Goal: Task Accomplishment & Management: Manage account settings

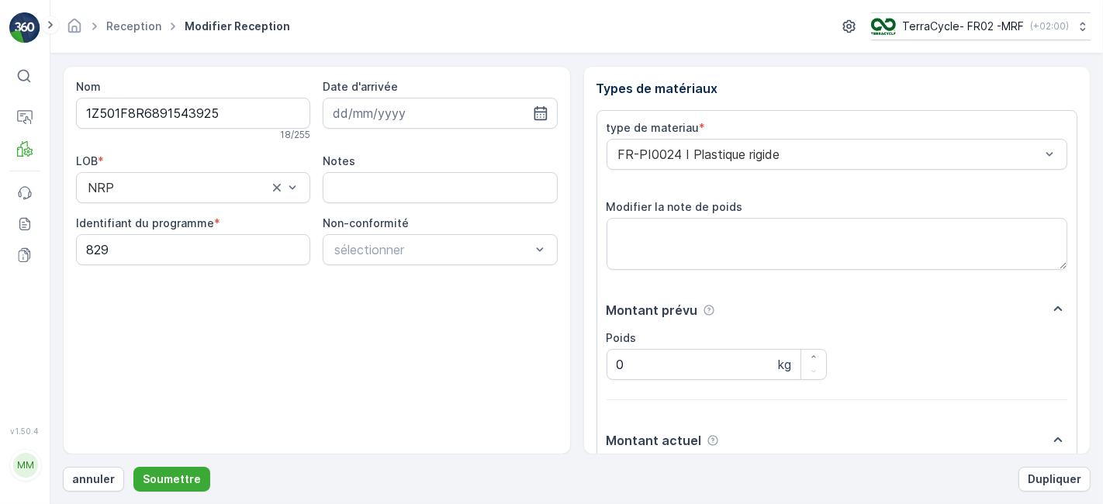
click at [133, 467] on button "Soumettre" at bounding box center [171, 479] width 77 height 25
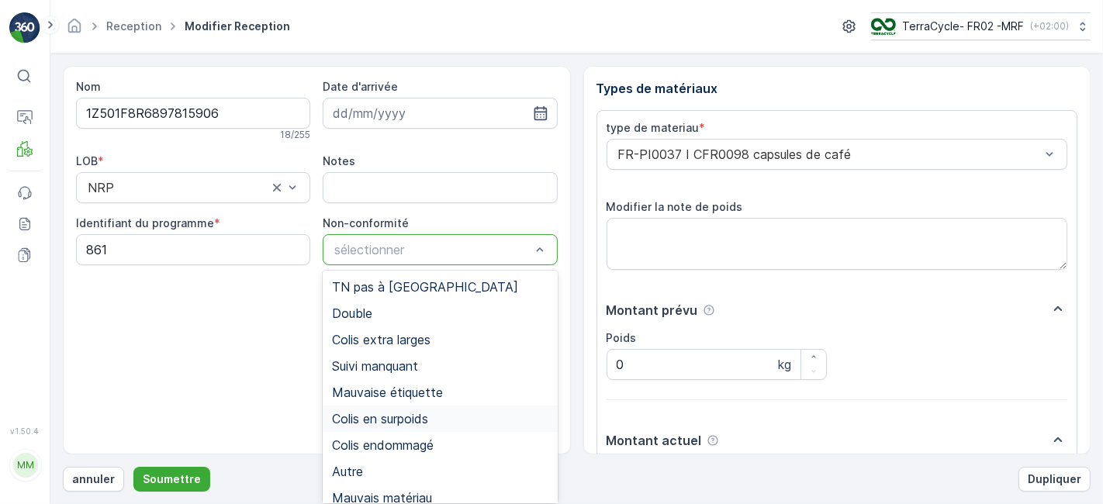
click at [454, 428] on div "Colis en surpoids" at bounding box center [440, 419] width 235 height 26
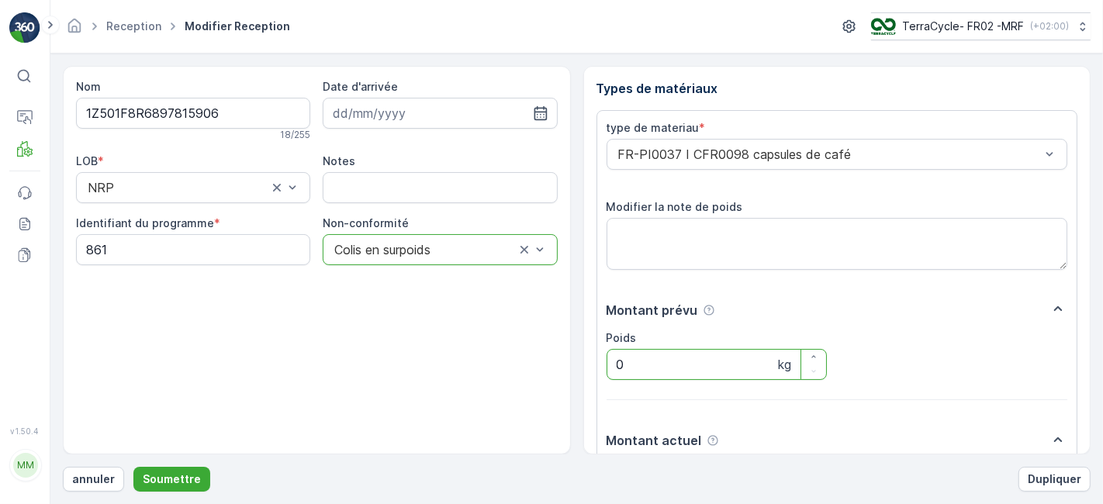
click at [631, 373] on input "0" at bounding box center [717, 364] width 220 height 31
click at [962, 317] on div "Montant prévu" at bounding box center [838, 309] width 462 height 21
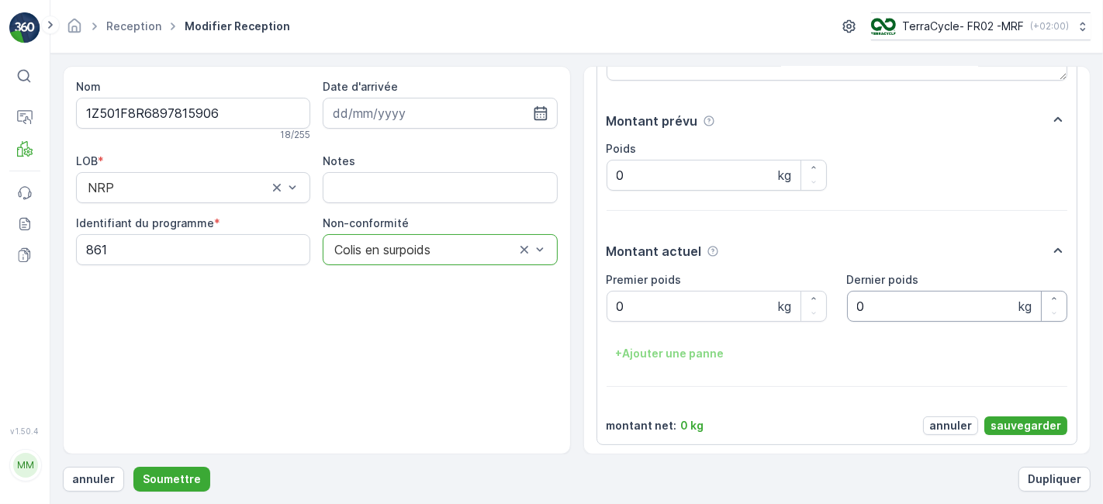
scroll to position [189, 0]
click at [661, 309] on poids "0" at bounding box center [717, 307] width 220 height 31
type poids "35.28"
click at [189, 478] on p "Soumettre" at bounding box center [172, 480] width 58 height 16
click at [1024, 427] on p "sauvegarder" at bounding box center [1026, 427] width 71 height 16
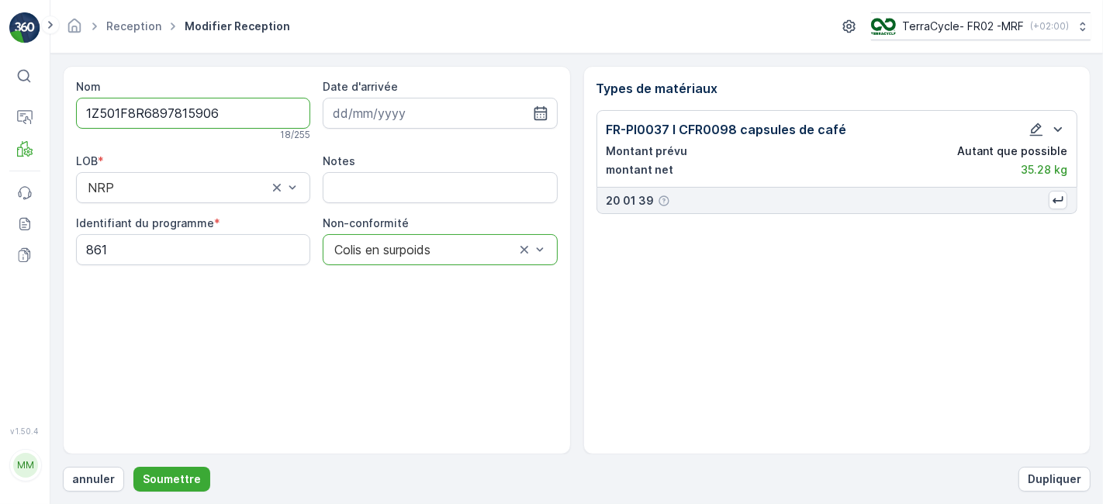
scroll to position [0, 0]
click at [1038, 126] on icon "button" at bounding box center [1036, 129] width 13 height 13
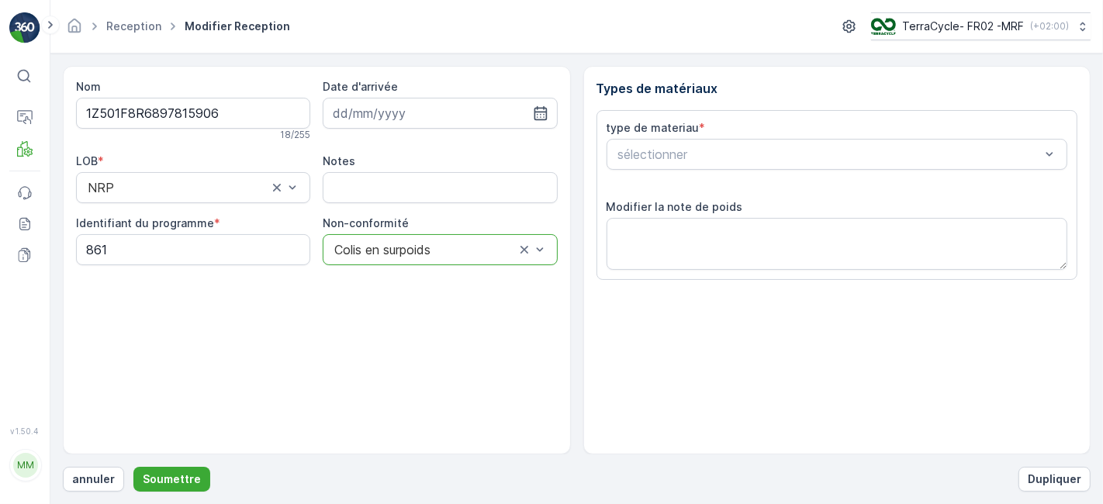
scroll to position [191, 0]
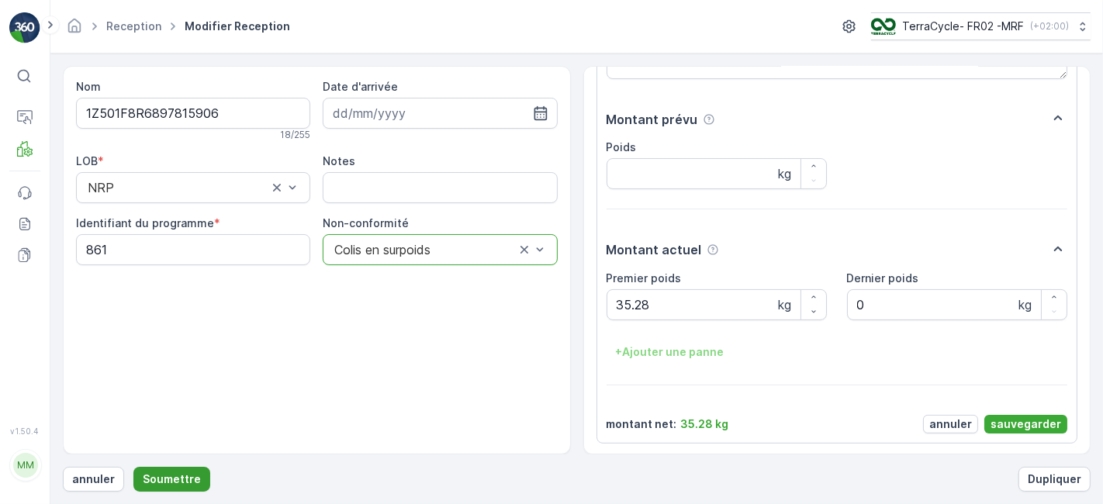
click at [169, 476] on p "Soumettre" at bounding box center [172, 480] width 58 height 16
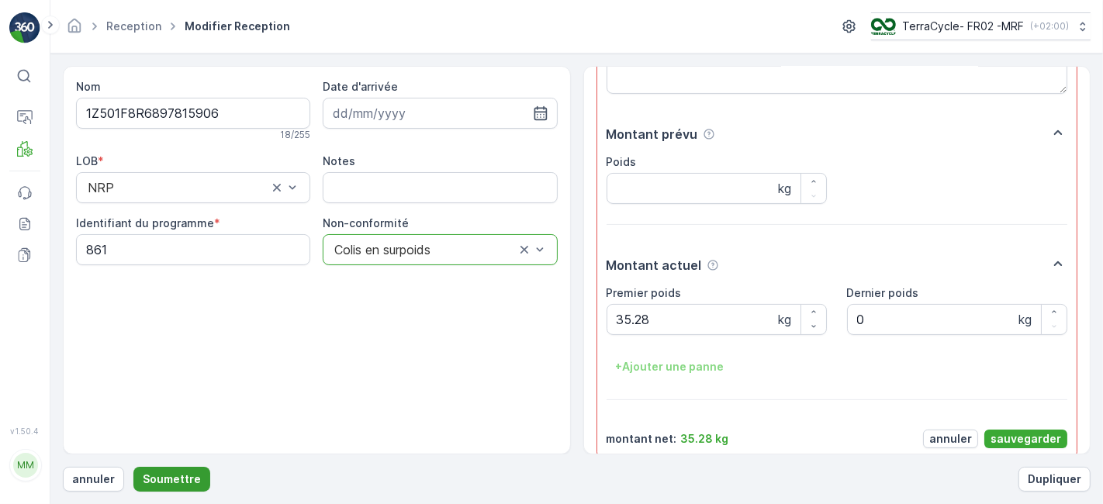
scroll to position [206, 0]
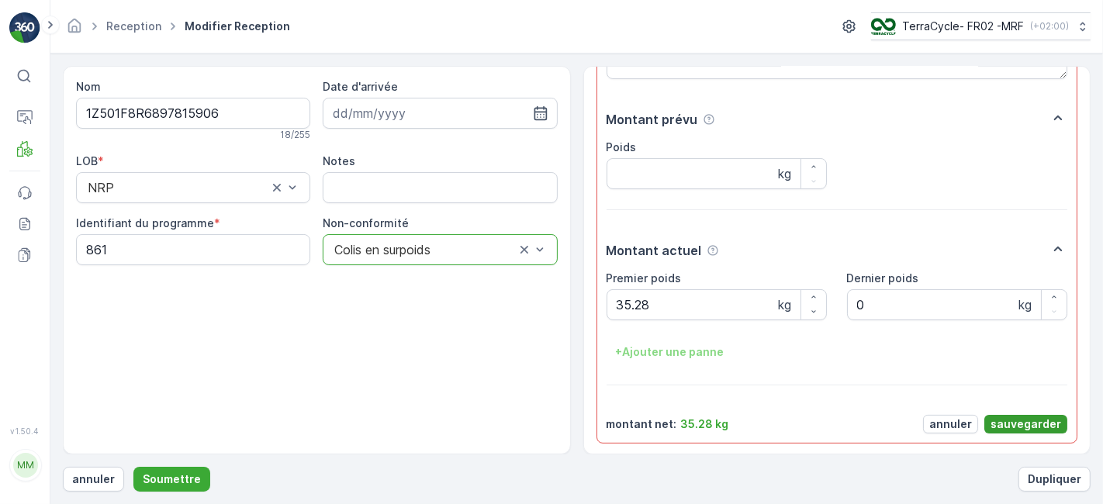
click at [1031, 417] on p "sauvegarder" at bounding box center [1026, 425] width 71 height 16
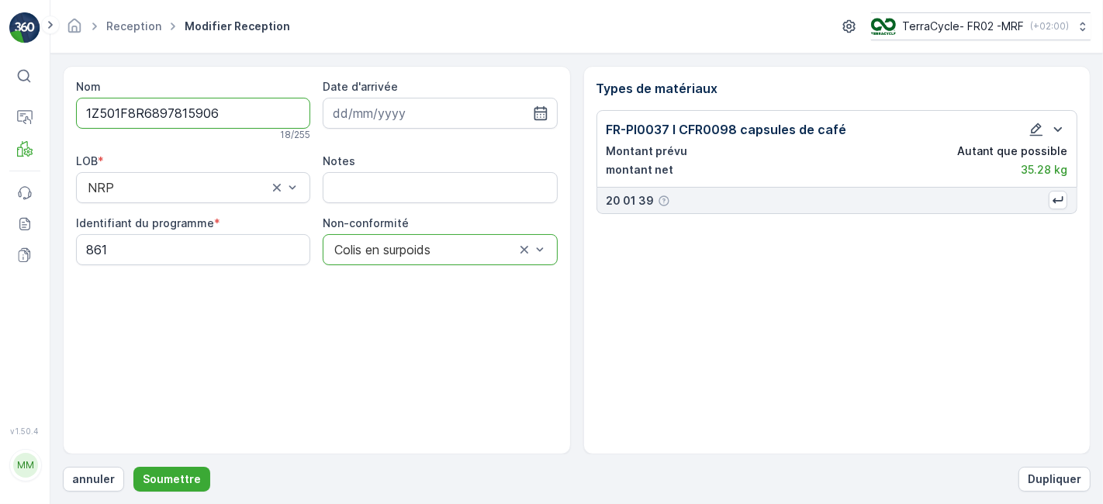
scroll to position [0, 0]
click at [189, 476] on p "Soumettre" at bounding box center [172, 480] width 58 height 16
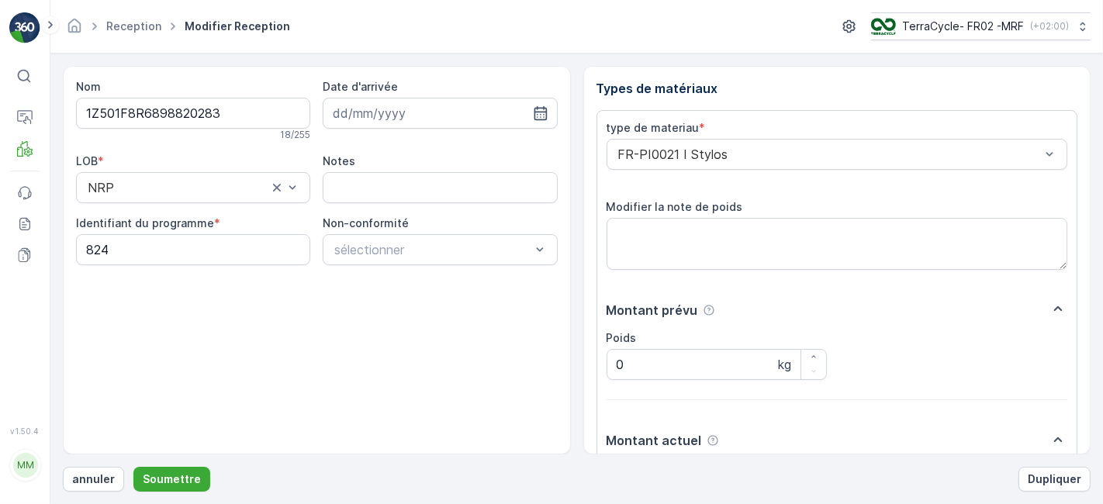
click at [133, 467] on button "Soumettre" at bounding box center [171, 479] width 77 height 25
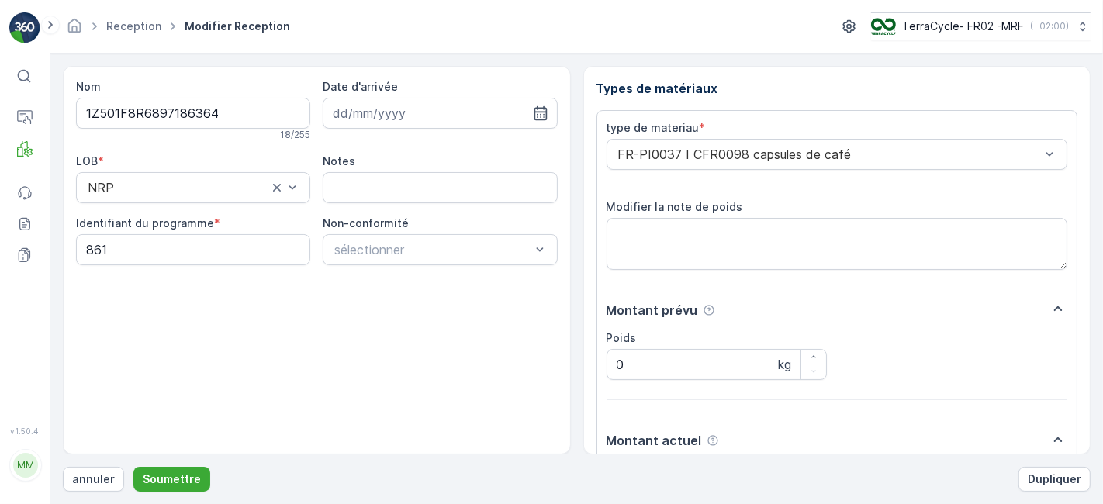
click at [133, 467] on button "Soumettre" at bounding box center [171, 479] width 77 height 25
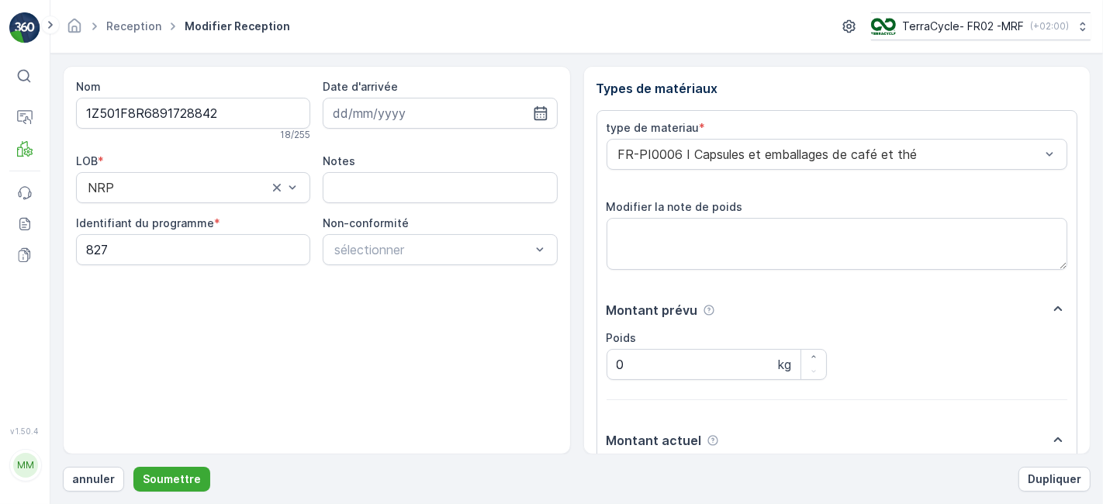
click at [133, 467] on button "Soumettre" at bounding box center [171, 479] width 77 height 25
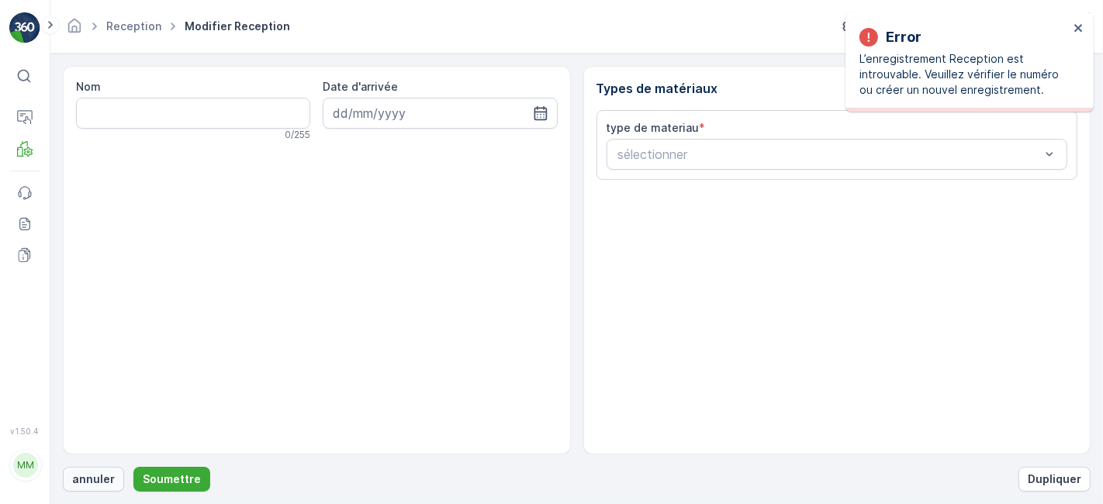
click at [86, 486] on p "annuler" at bounding box center [93, 480] width 43 height 16
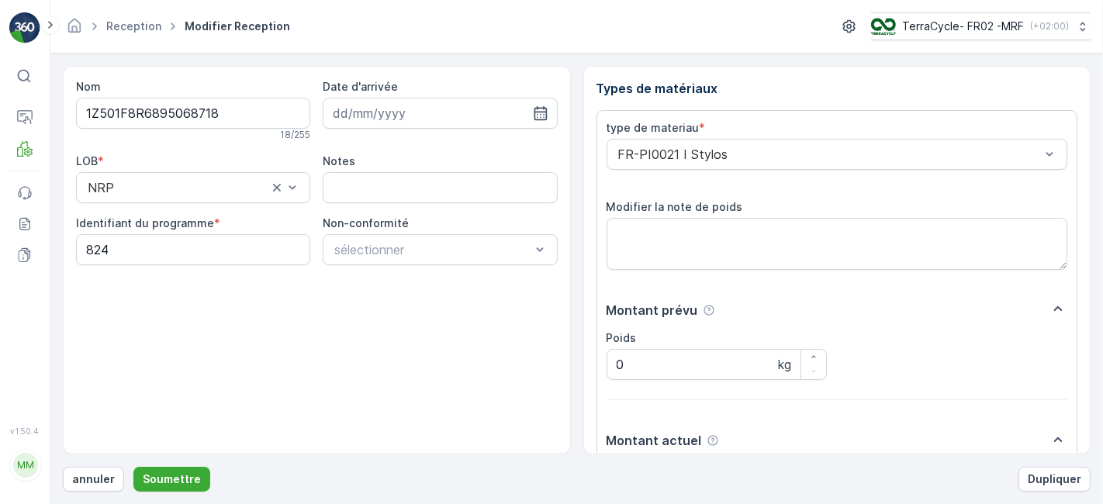
click at [133, 467] on button "Soumettre" at bounding box center [171, 479] width 77 height 25
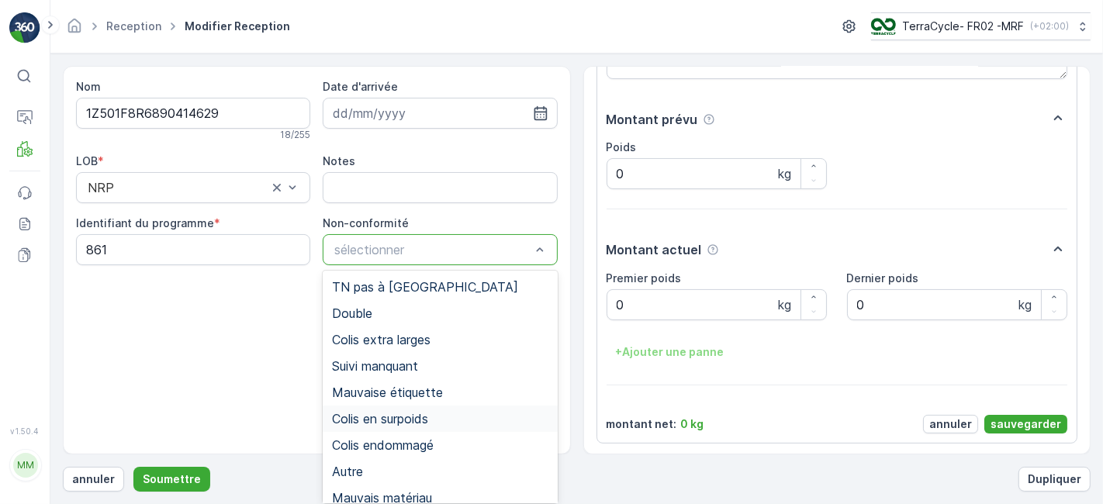
click at [458, 424] on div "Colis en surpoids" at bounding box center [440, 419] width 216 height 14
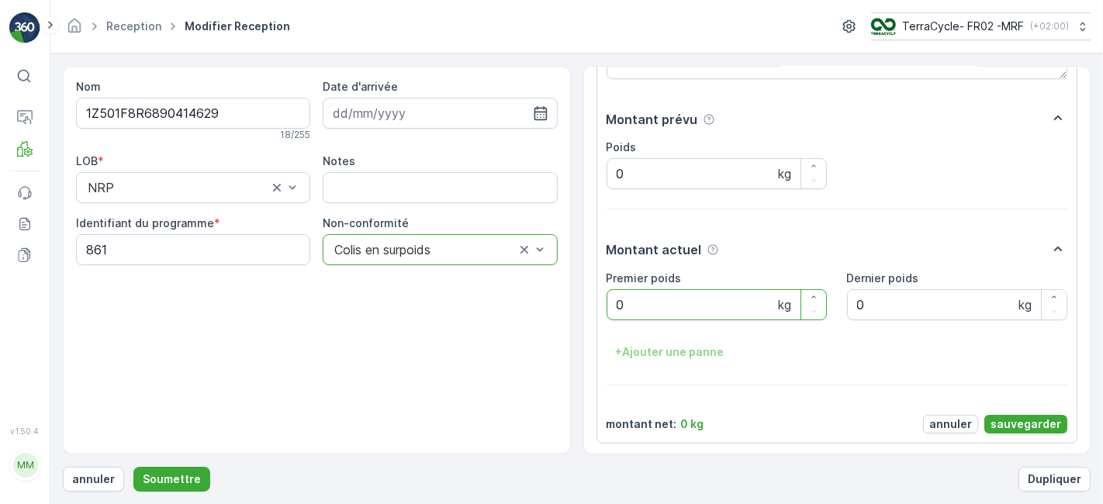
click at [645, 299] on poids "0" at bounding box center [717, 304] width 220 height 31
type poids "24.32"
click at [1002, 420] on p "sauvegarder" at bounding box center [1026, 425] width 71 height 16
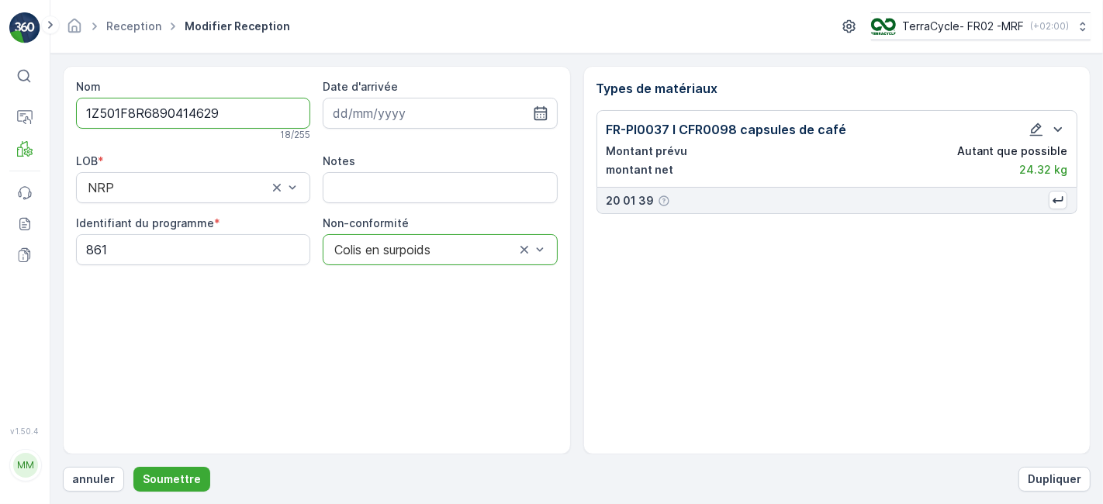
scroll to position [0, 0]
click at [1037, 135] on icon "button" at bounding box center [1037, 130] width 16 height 16
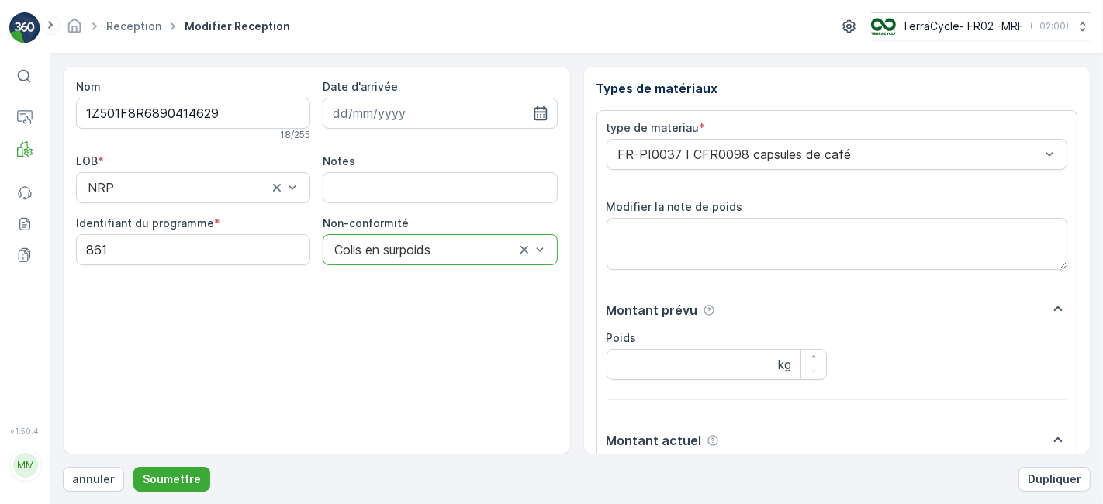
scroll to position [191, 0]
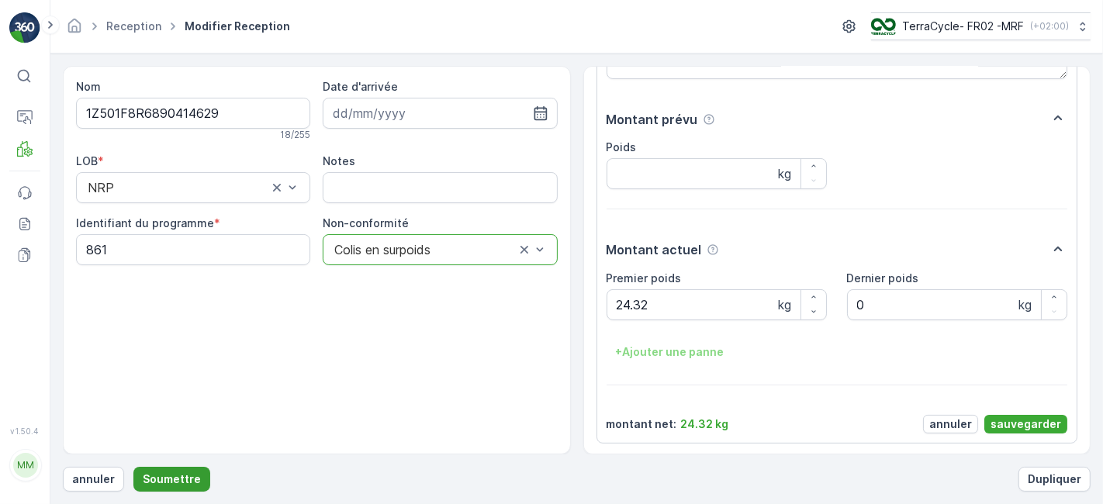
click at [179, 471] on button "Soumettre" at bounding box center [171, 479] width 77 height 25
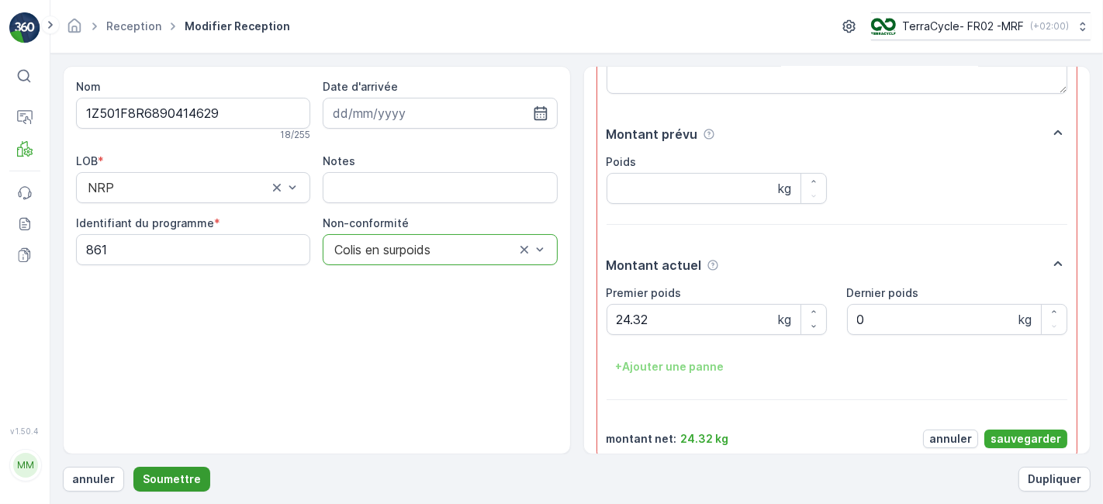
scroll to position [206, 0]
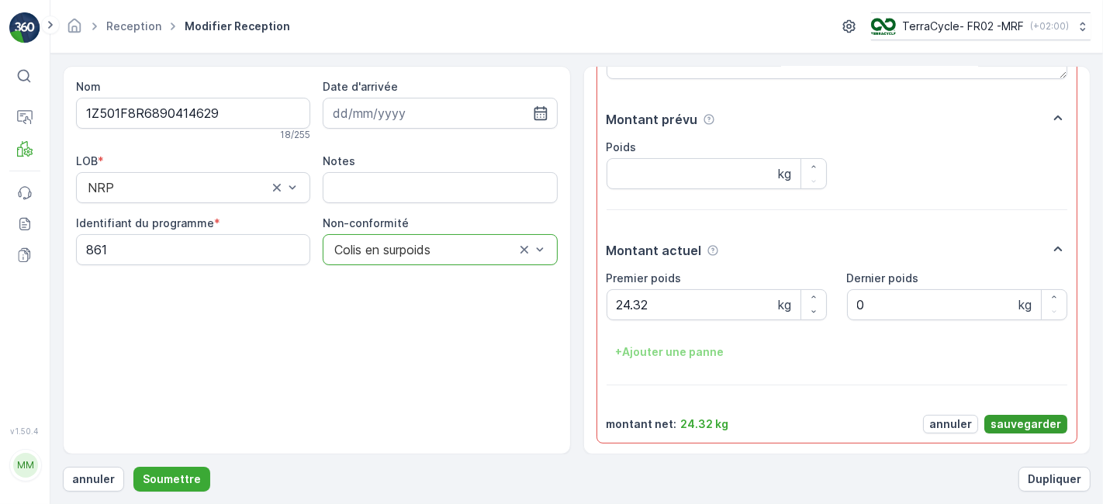
click at [1008, 423] on p "sauvegarder" at bounding box center [1026, 425] width 71 height 16
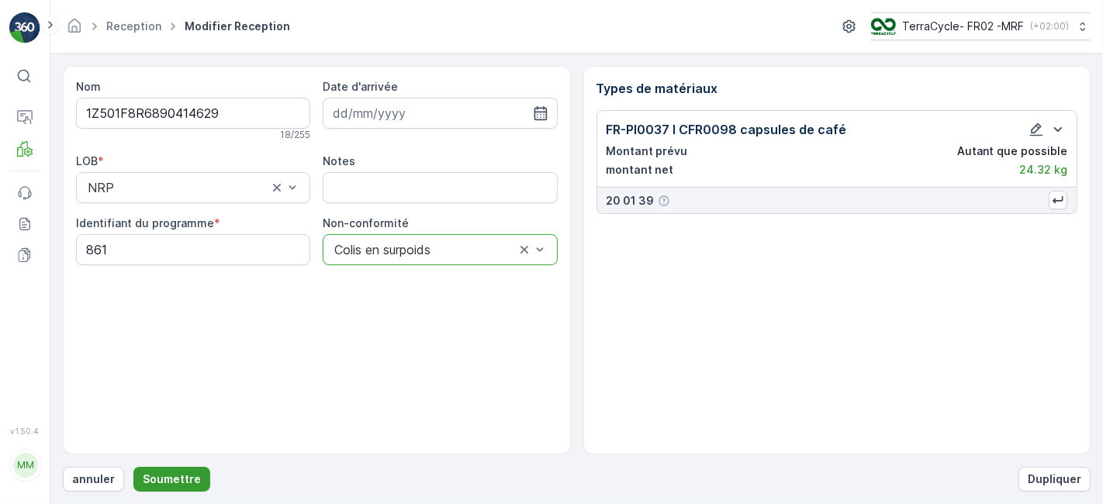
click at [145, 484] on p "Soumettre" at bounding box center [172, 480] width 58 height 16
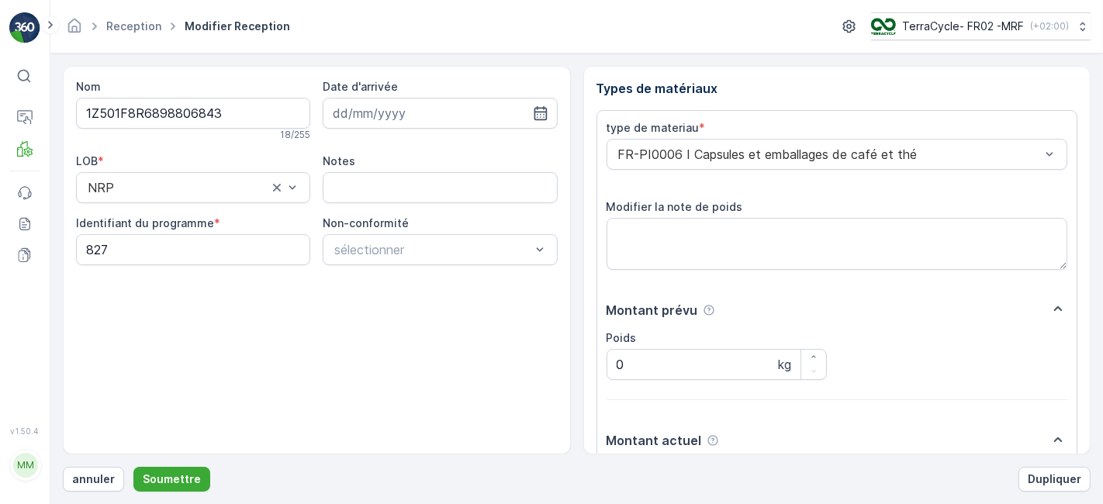
click at [133, 467] on button "Soumettre" at bounding box center [171, 479] width 77 height 25
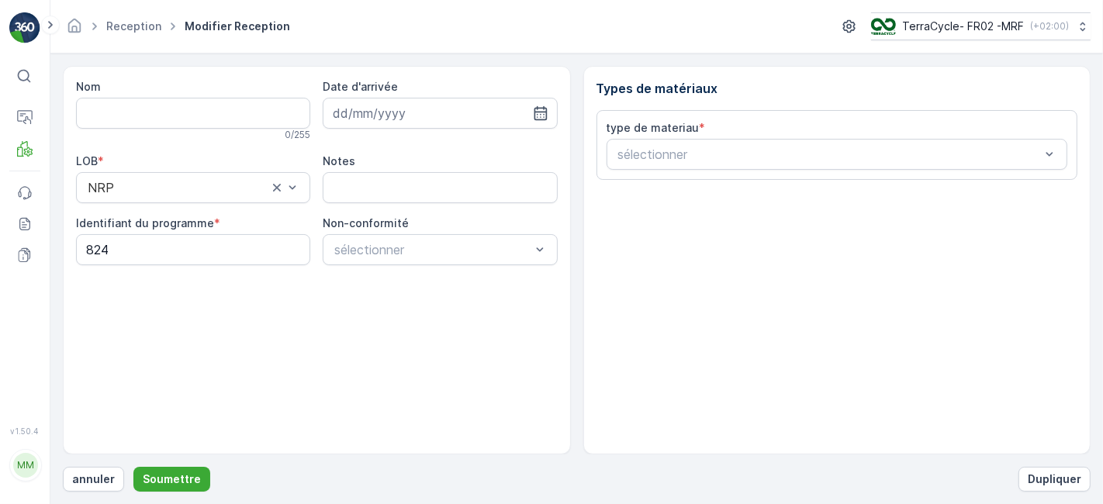
type input "1Z501F8R6895198042"
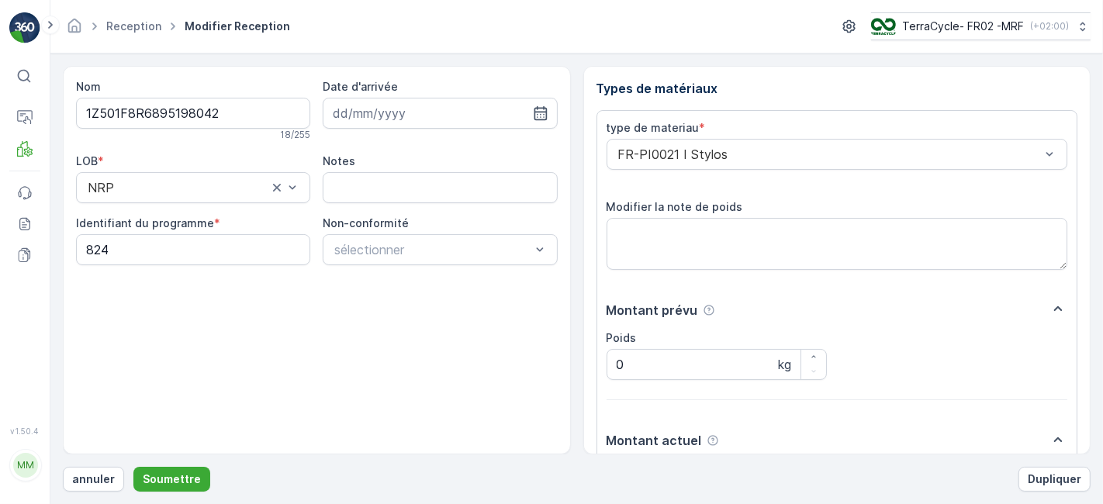
click at [133, 467] on button "Soumettre" at bounding box center [171, 479] width 77 height 25
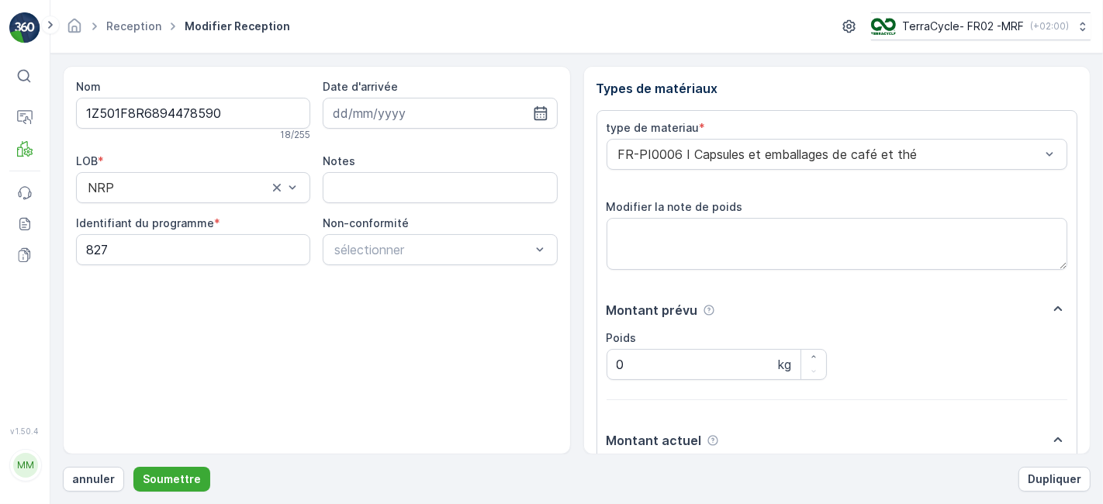
click at [133, 467] on button "Soumettre" at bounding box center [171, 479] width 77 height 25
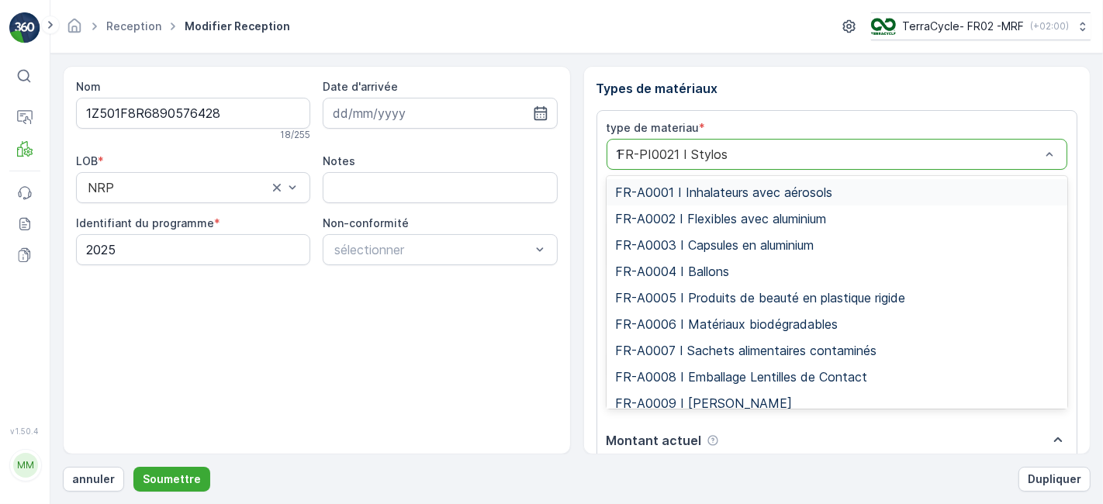
click at [133, 467] on button "Soumettre" at bounding box center [171, 479] width 77 height 25
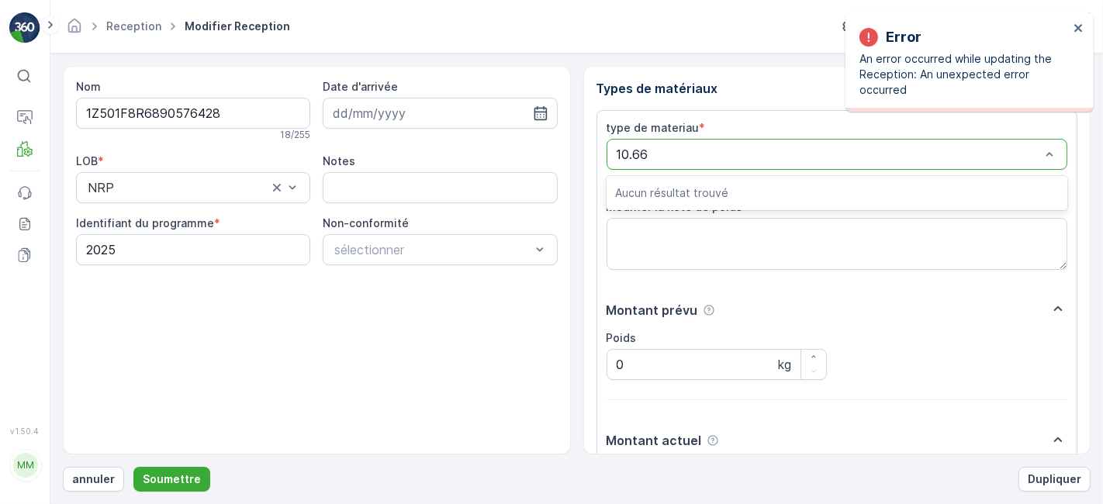
click at [469, 310] on div "Nom 1Z501F8R6890576428 18 / 255 Date d'arrivée LOB * NRP Notes Identifiant du p…" at bounding box center [317, 260] width 508 height 389
click at [1078, 27] on icon "close" at bounding box center [1078, 28] width 8 height 8
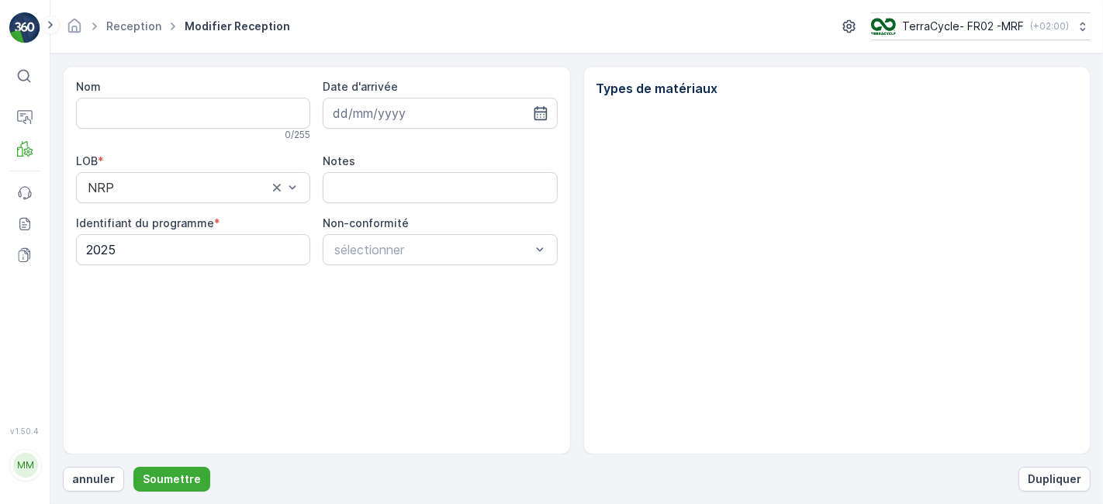
type input "1Z501F8R6890576428"
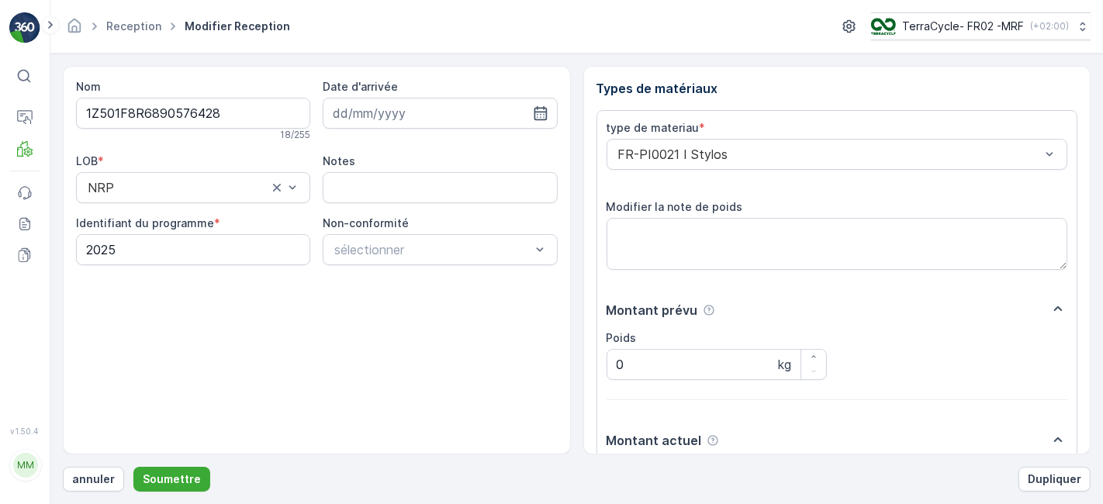
scroll to position [191, 0]
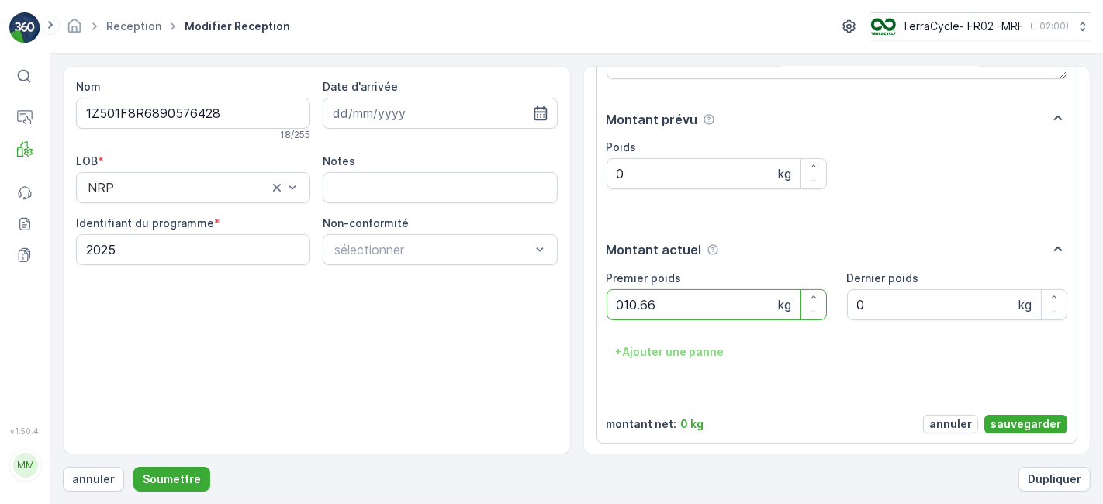
click at [133, 467] on button "Soumettre" at bounding box center [171, 479] width 77 height 25
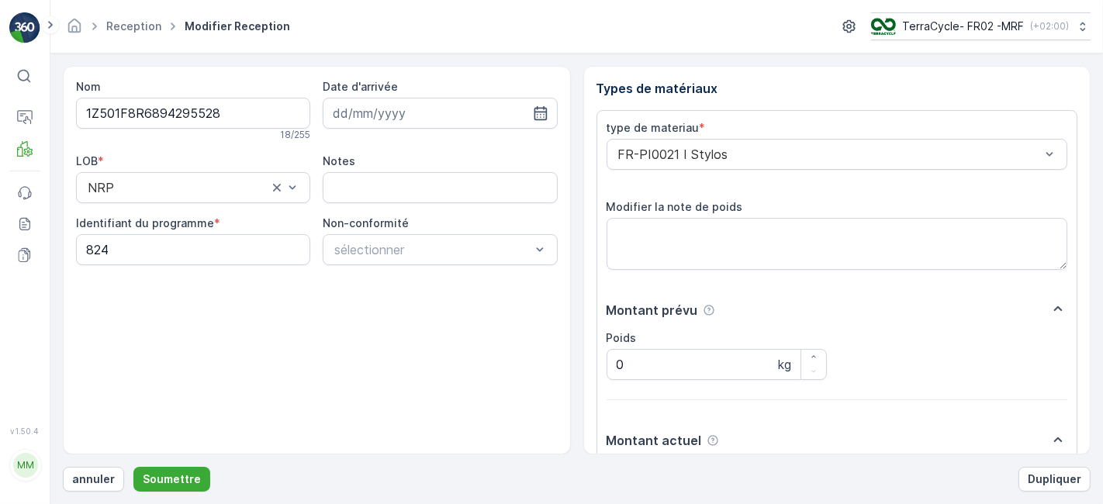
click at [133, 467] on button "Soumettre" at bounding box center [171, 479] width 77 height 25
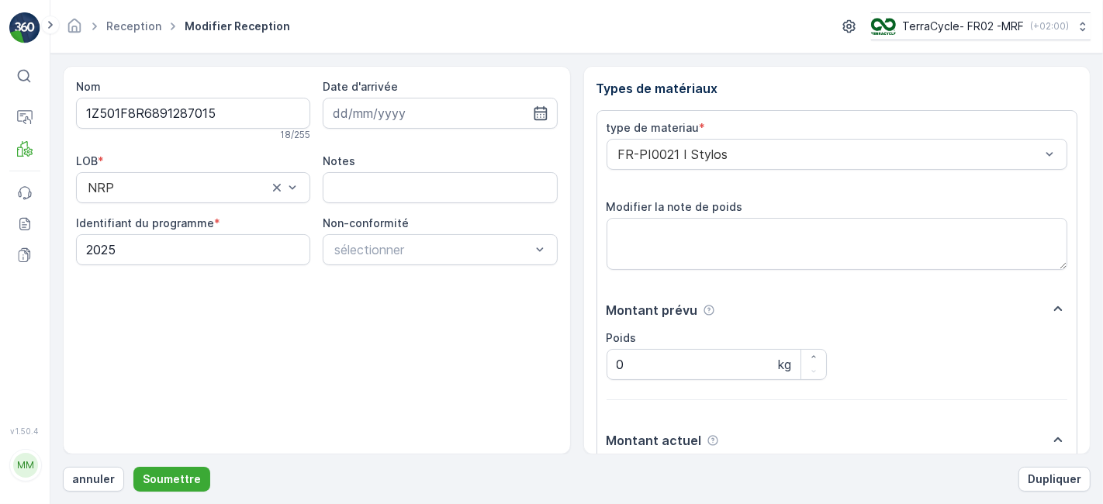
click at [133, 467] on button "Soumettre" at bounding box center [171, 479] width 77 height 25
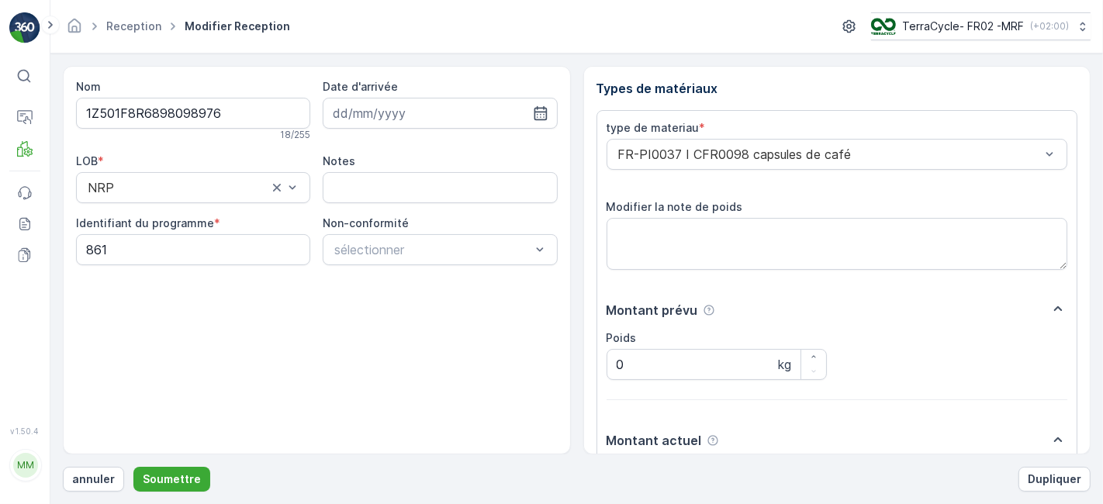
click at [133, 467] on button "Soumettre" at bounding box center [171, 479] width 77 height 25
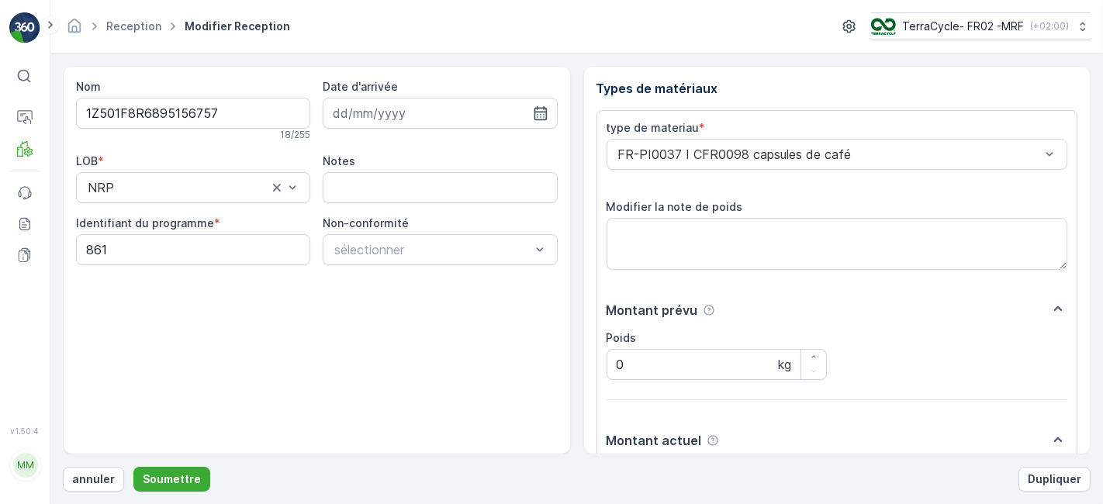
click at [133, 467] on button "Soumettre" at bounding box center [171, 479] width 77 height 25
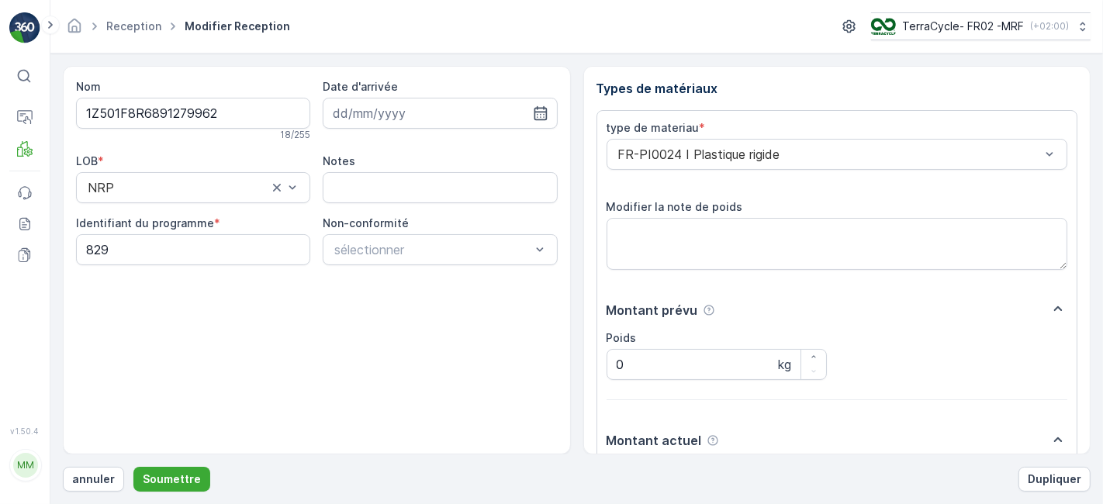
scroll to position [191, 0]
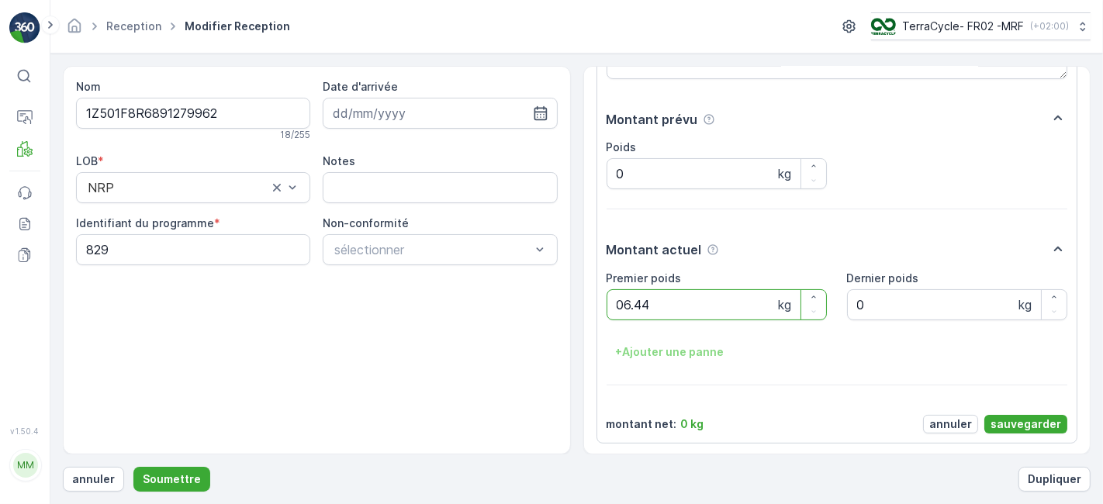
click at [133, 467] on button "Soumettre" at bounding box center [171, 479] width 77 height 25
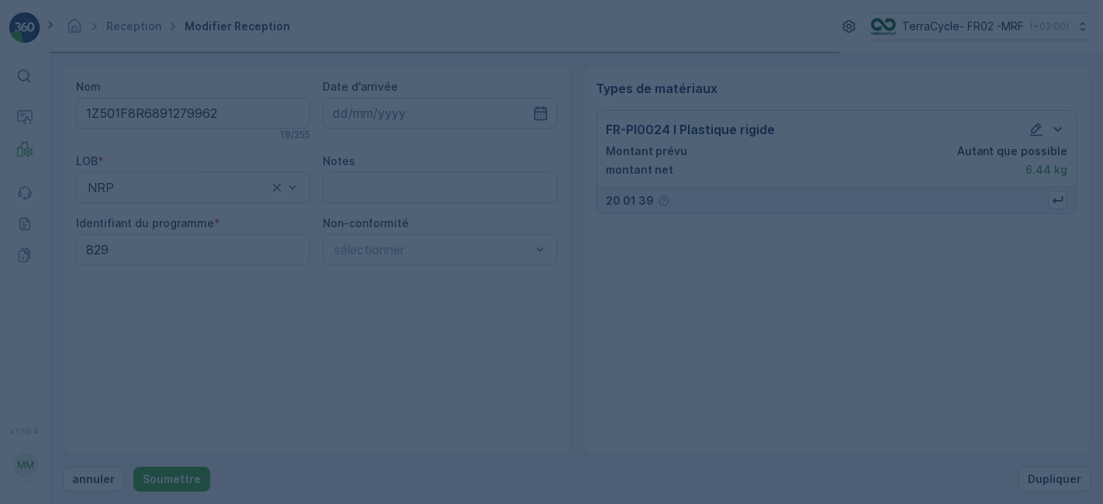
scroll to position [0, 0]
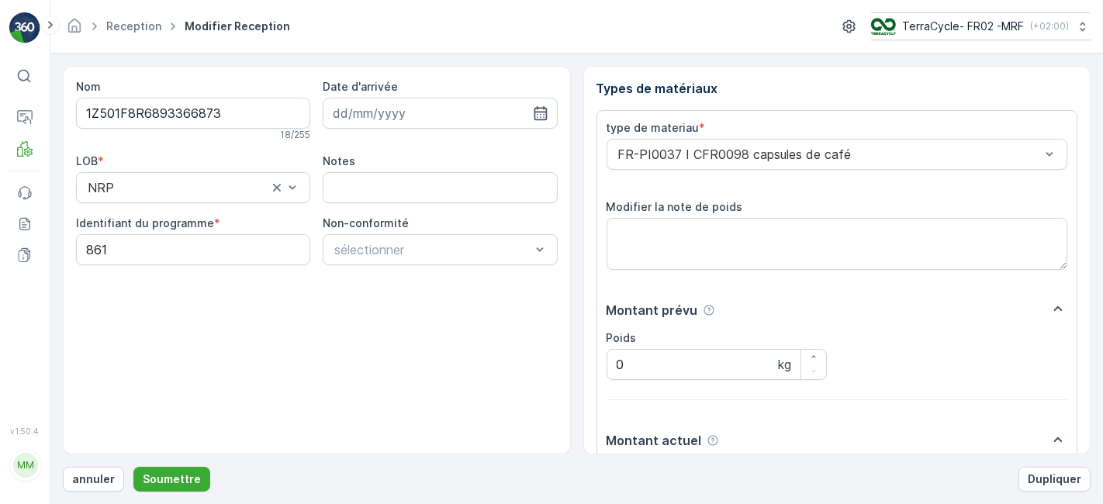
click at [133, 467] on button "Soumettre" at bounding box center [171, 479] width 77 height 25
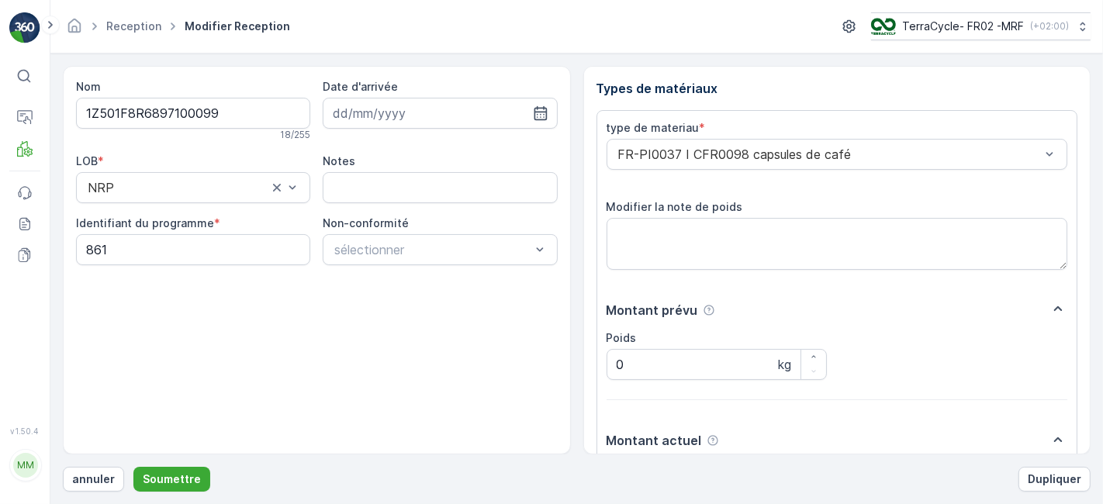
click at [133, 467] on button "Soumettre" at bounding box center [171, 479] width 77 height 25
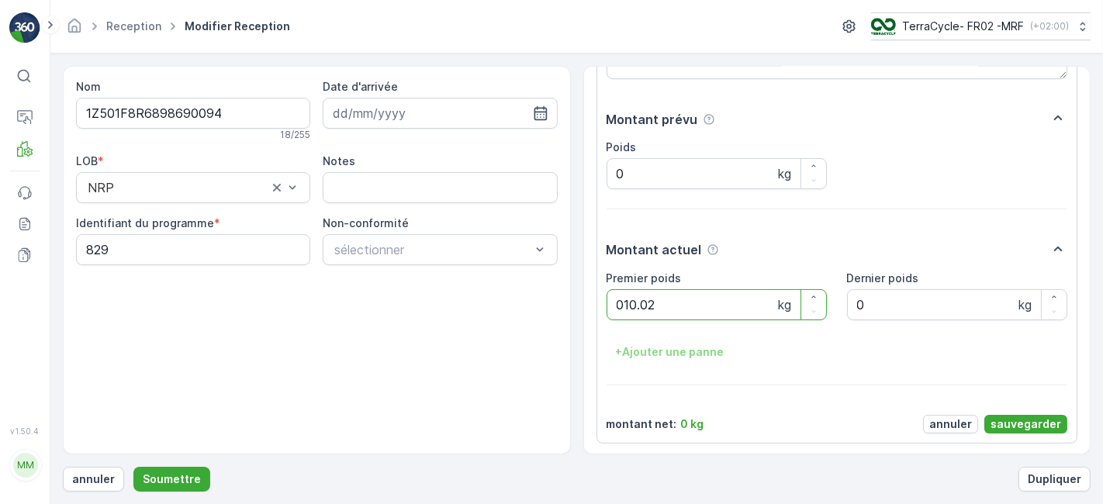
click at [133, 467] on button "Soumettre" at bounding box center [171, 479] width 77 height 25
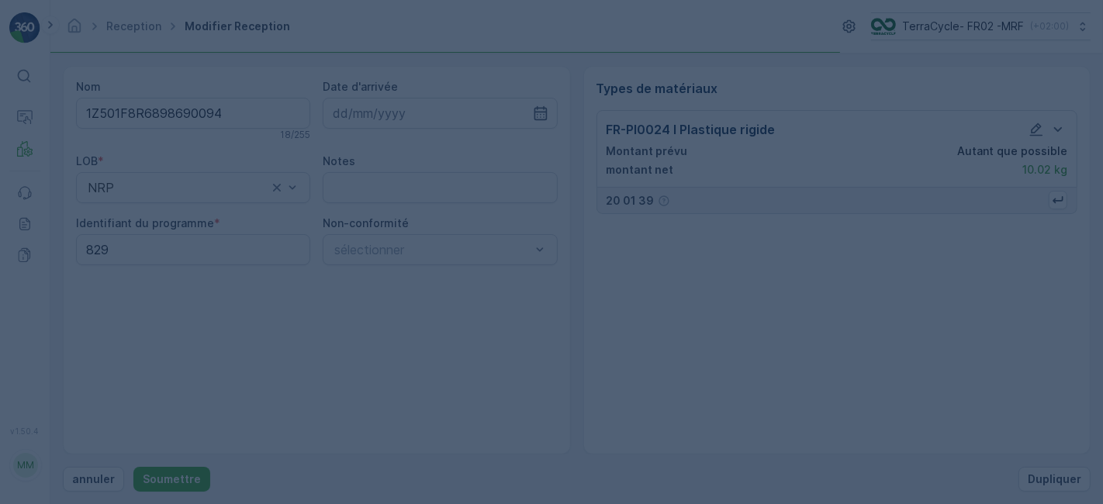
scroll to position [0, 0]
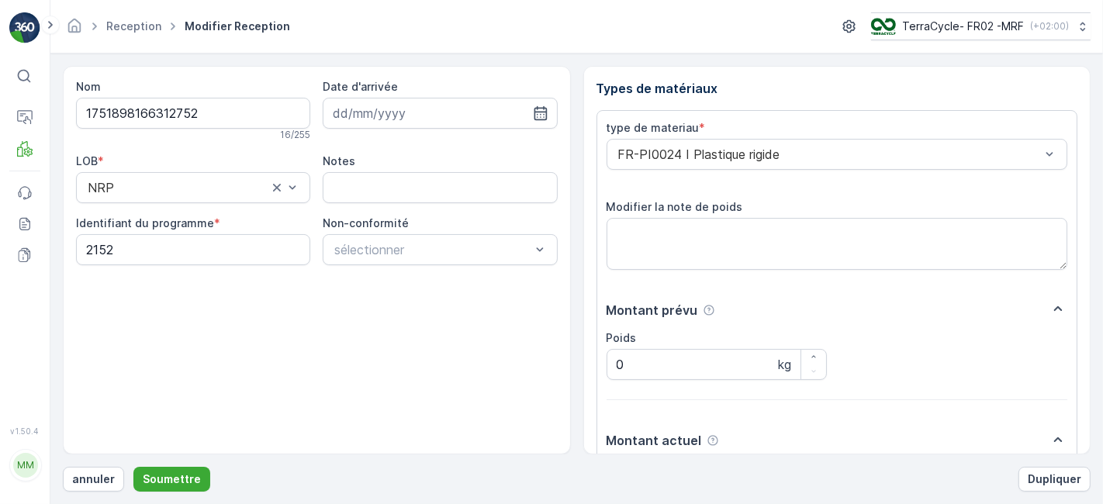
click at [133, 467] on button "Soumettre" at bounding box center [171, 479] width 77 height 25
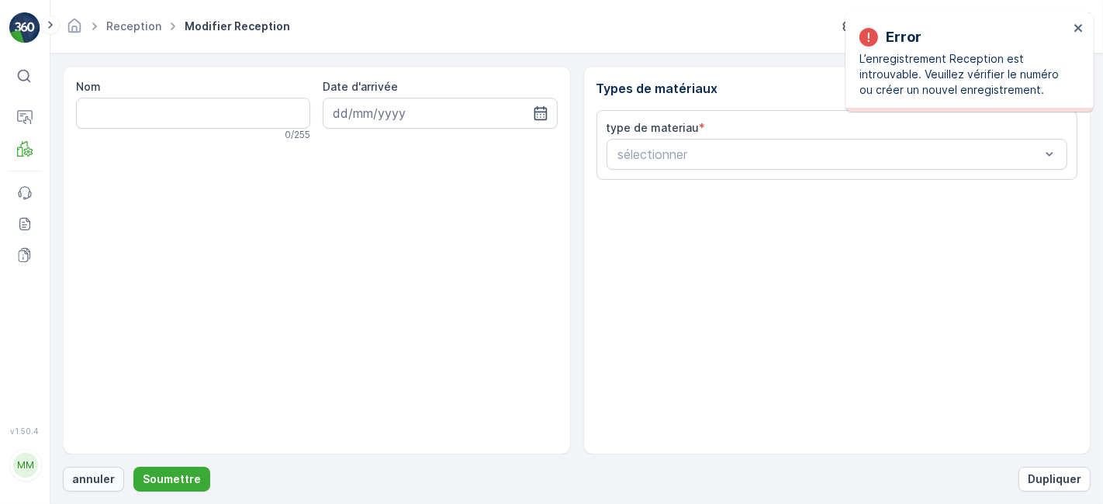
click at [102, 481] on p "annuler" at bounding box center [93, 480] width 43 height 16
click at [97, 475] on p "annuler" at bounding box center [93, 480] width 43 height 16
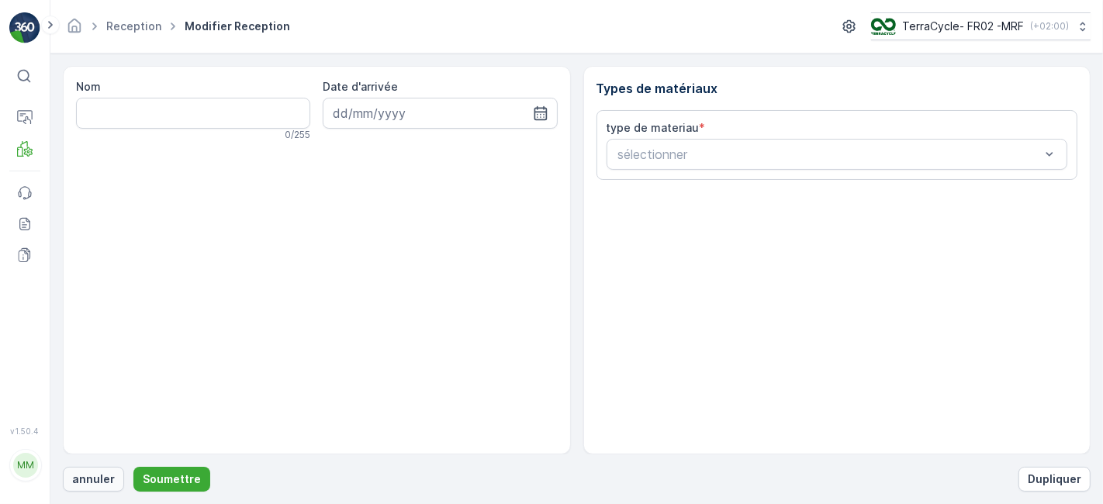
click at [102, 477] on p "annuler" at bounding box center [93, 480] width 43 height 16
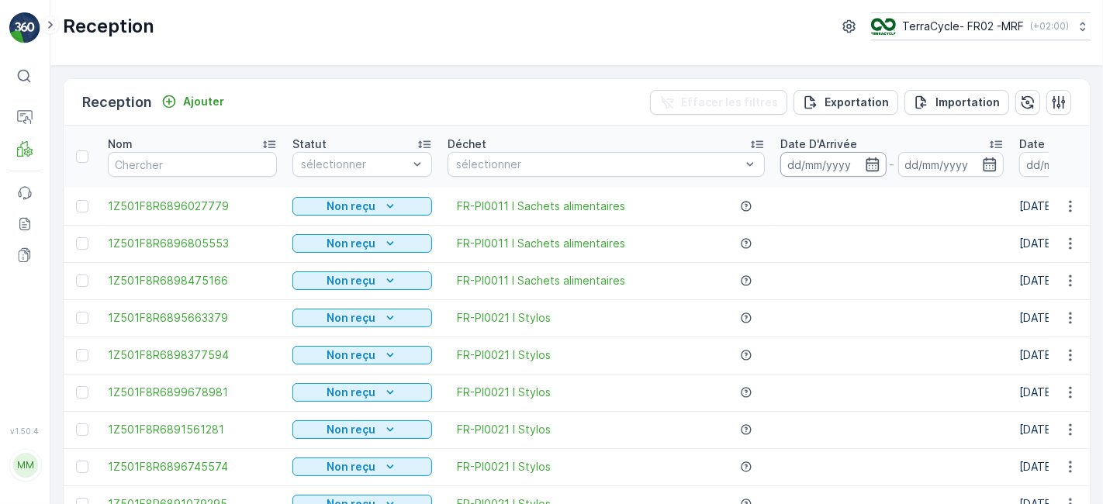
click at [804, 165] on input at bounding box center [833, 164] width 106 height 25
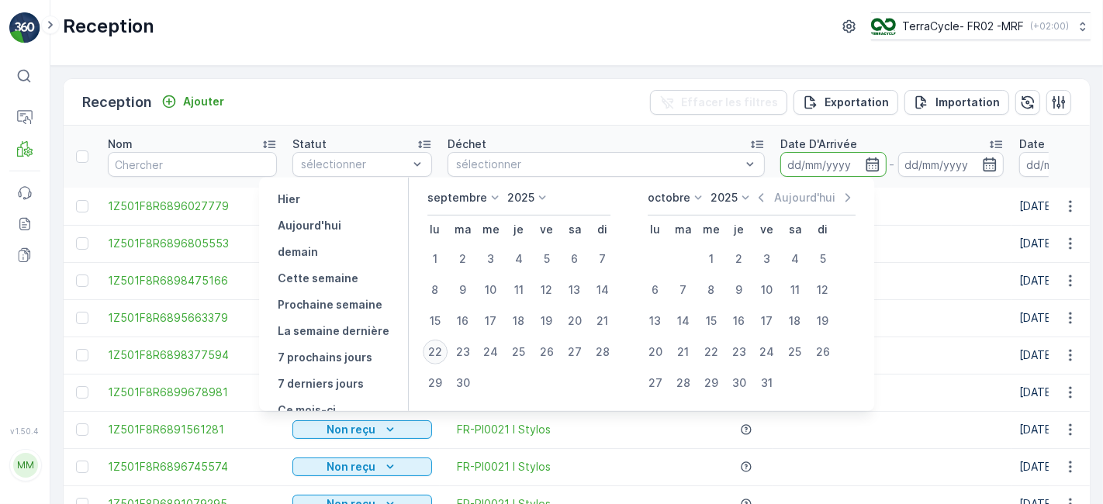
click at [441, 352] on div "22" at bounding box center [435, 352] width 25 height 25
type input "[DATE]"
click at [441, 352] on div "22" at bounding box center [435, 352] width 25 height 25
type input "[DATE]"
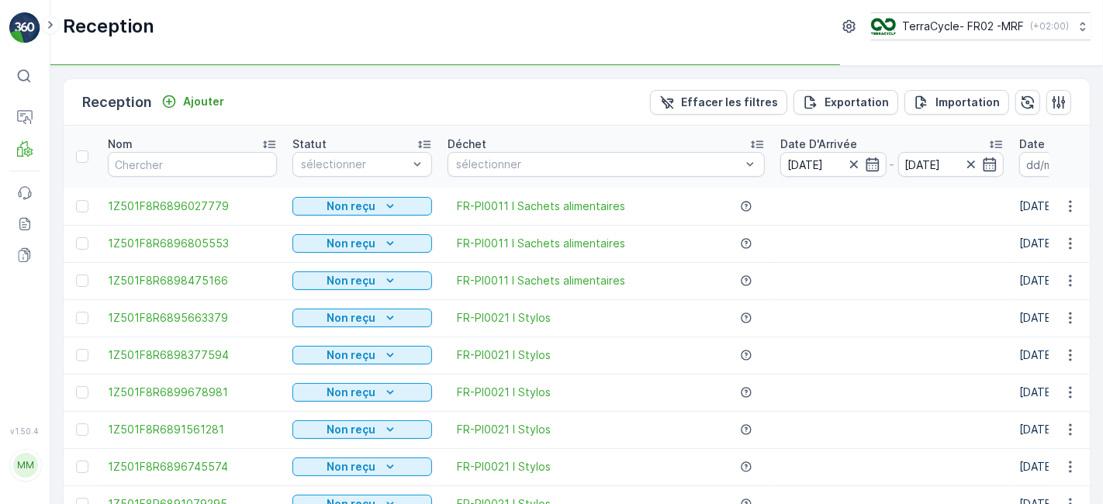
click at [441, 352] on td "FR-PI0021 I Stylos" at bounding box center [606, 355] width 333 height 37
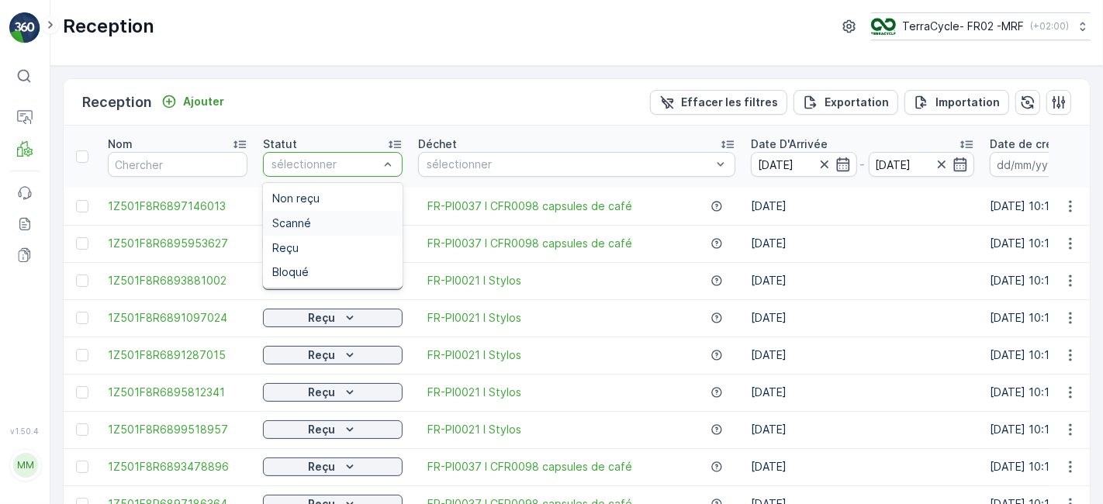
click at [330, 223] on div "Scanné" at bounding box center [332, 223] width 121 height 12
